Goal: Information Seeking & Learning: Learn about a topic

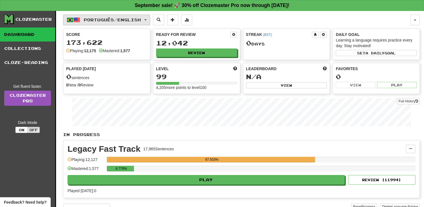
click at [148, 18] on button "Português / English" at bounding box center [106, 20] width 87 height 11
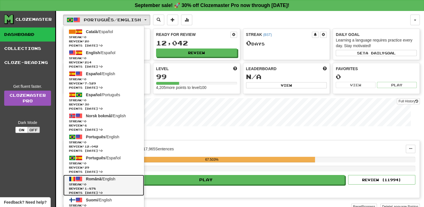
click at [109, 178] on span "Română / English" at bounding box center [100, 179] width 29 height 4
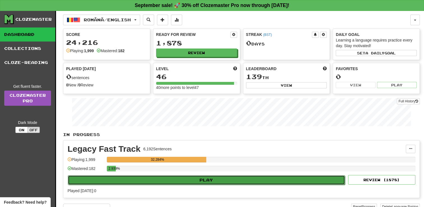
click at [208, 178] on button "Play" at bounding box center [206, 180] width 277 height 10
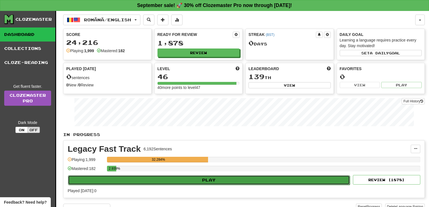
select select "**"
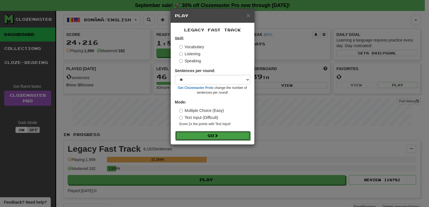
click at [209, 137] on button "Go" at bounding box center [212, 136] width 75 height 10
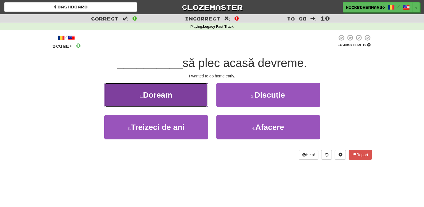
click at [189, 89] on button "1 . Doream" at bounding box center [156, 95] width 104 height 24
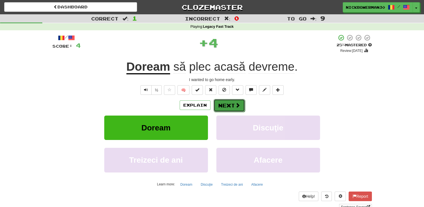
click at [218, 105] on button "Next" at bounding box center [229, 105] width 31 height 13
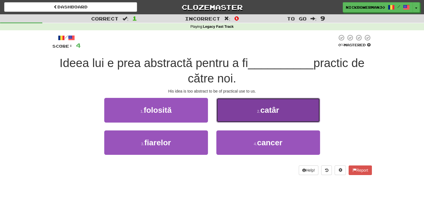
click at [229, 111] on button "2 . catâr" at bounding box center [269, 110] width 104 height 24
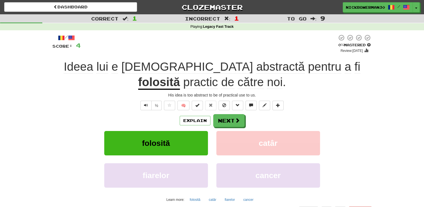
click at [180, 75] on u "folosită" at bounding box center [159, 82] width 42 height 14
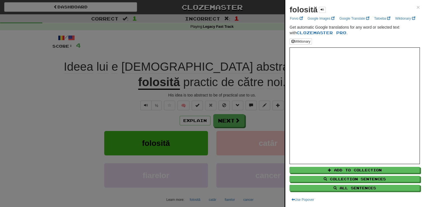
click at [235, 47] on div at bounding box center [212, 103] width 424 height 207
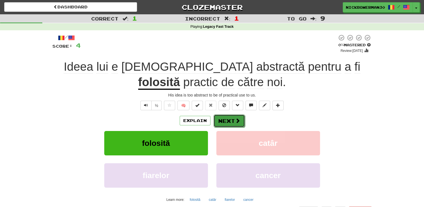
click at [223, 118] on button "Next" at bounding box center [229, 120] width 31 height 13
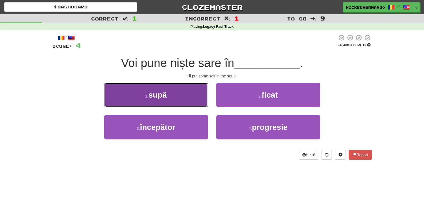
click at [189, 104] on button "1 . supă" at bounding box center [156, 95] width 104 height 24
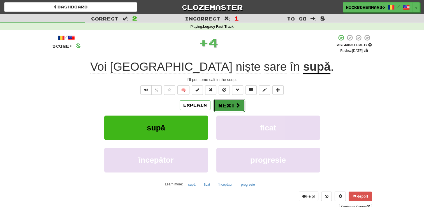
click at [220, 108] on button "Next" at bounding box center [229, 105] width 31 height 13
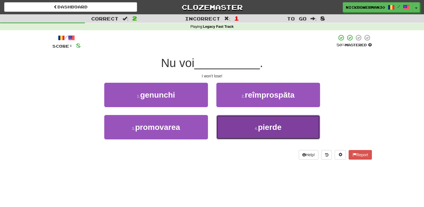
click at [226, 123] on button "4 . pierde" at bounding box center [269, 127] width 104 height 24
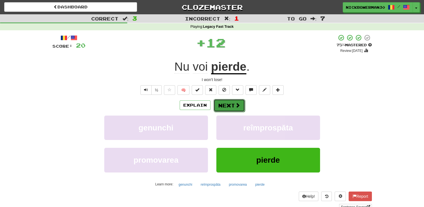
click at [221, 106] on button "Next" at bounding box center [229, 105] width 31 height 13
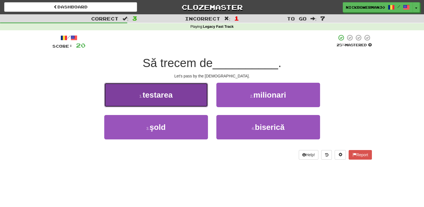
click at [195, 95] on button "1 . testarea" at bounding box center [156, 95] width 104 height 24
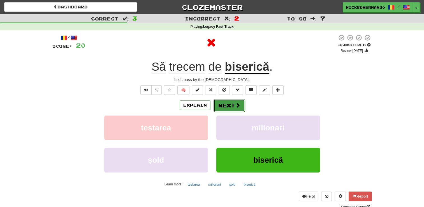
click at [224, 100] on button "Next" at bounding box center [229, 105] width 31 height 13
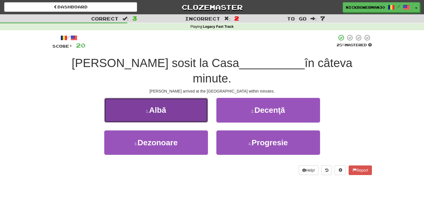
click at [192, 101] on button "1 . Albă" at bounding box center [156, 110] width 104 height 24
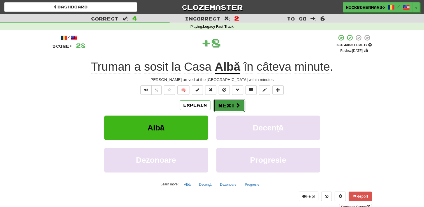
click at [218, 103] on button "Next" at bounding box center [229, 105] width 31 height 13
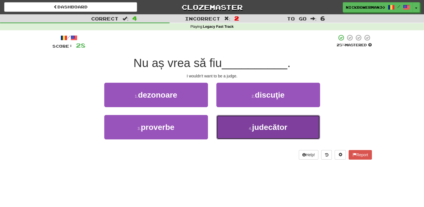
click at [236, 121] on button "4 . judecător" at bounding box center [269, 127] width 104 height 24
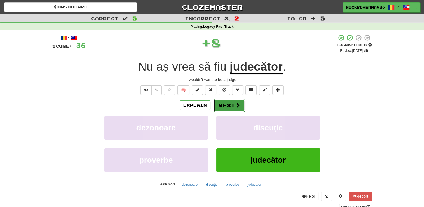
click at [224, 100] on button "Next" at bounding box center [229, 105] width 31 height 13
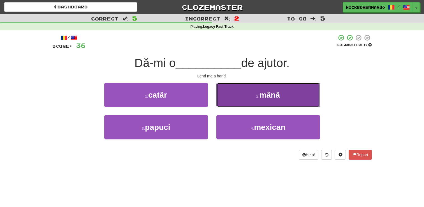
click at [231, 101] on button "2 . mână" at bounding box center [269, 95] width 104 height 24
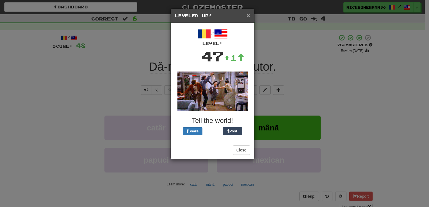
click at [246, 16] on span "×" at bounding box center [247, 15] width 3 height 6
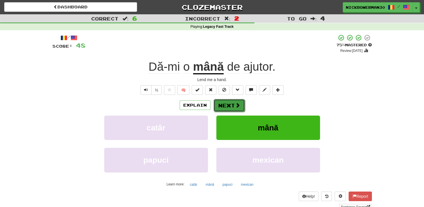
click at [228, 106] on button "Next" at bounding box center [229, 105] width 31 height 13
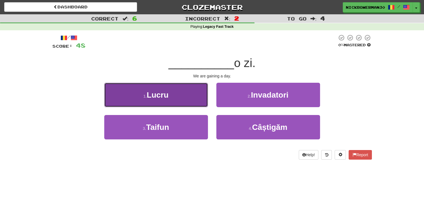
click at [193, 104] on button "1 . Lucru" at bounding box center [156, 95] width 104 height 24
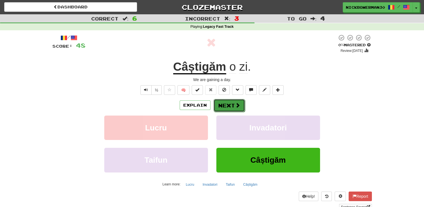
click at [221, 103] on button "Next" at bounding box center [229, 105] width 31 height 13
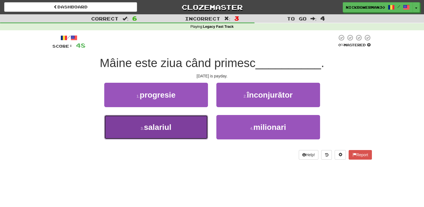
click at [199, 132] on button "3 . salariul" at bounding box center [156, 127] width 104 height 24
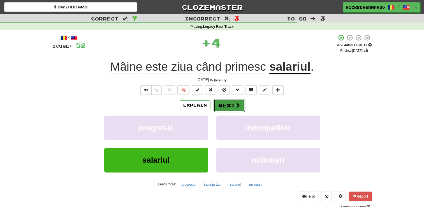
click at [223, 107] on button "Next" at bounding box center [229, 105] width 31 height 13
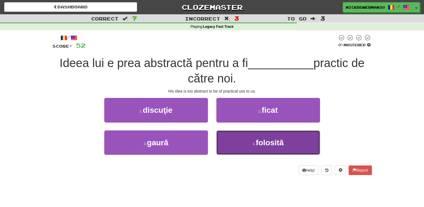
click at [235, 142] on button "4 . folosită" at bounding box center [269, 142] width 104 height 24
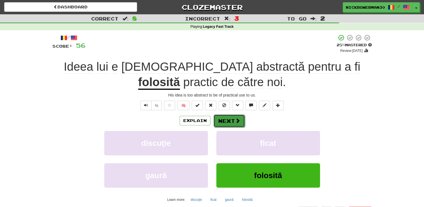
click at [226, 119] on button "Next" at bounding box center [229, 120] width 31 height 13
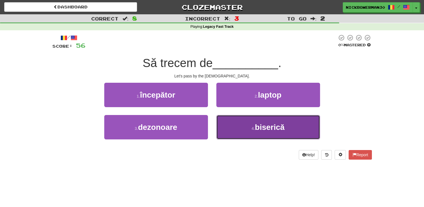
click at [223, 121] on button "4 . biserică" at bounding box center [269, 127] width 104 height 24
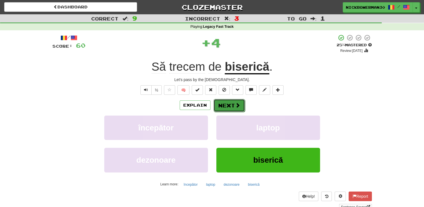
click at [219, 102] on button "Next" at bounding box center [229, 105] width 31 height 13
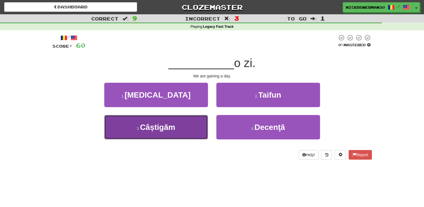
click at [202, 123] on button "3 . Câștigăm" at bounding box center [156, 127] width 104 height 24
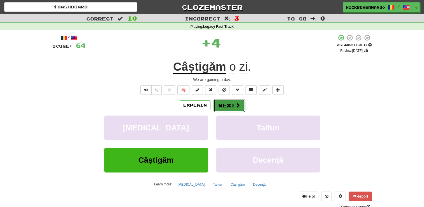
click at [225, 104] on button "Next" at bounding box center [229, 105] width 31 height 13
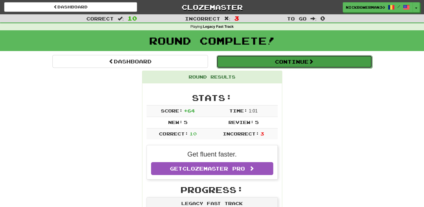
click at [252, 64] on button "Continue" at bounding box center [295, 61] width 156 height 13
